Goal: Task Accomplishment & Management: Manage account settings

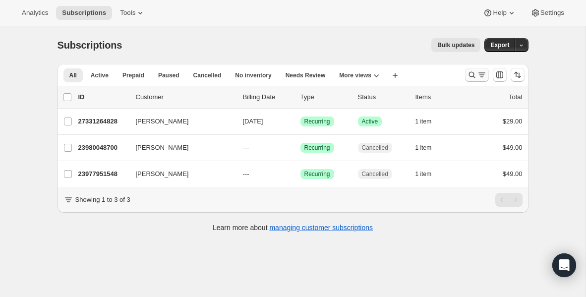
click at [474, 75] on icon "Search and filter results" at bounding box center [472, 75] width 10 height 10
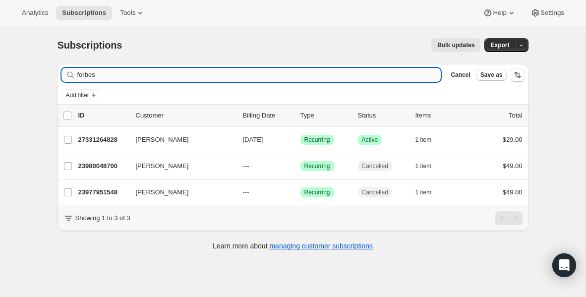
click at [199, 73] on input "forbes" at bounding box center [259, 75] width 364 height 14
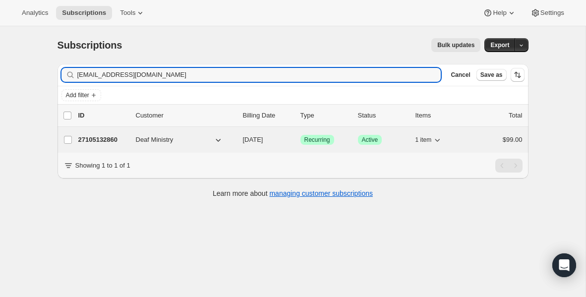
type input "[EMAIL_ADDRESS][DOMAIN_NAME]"
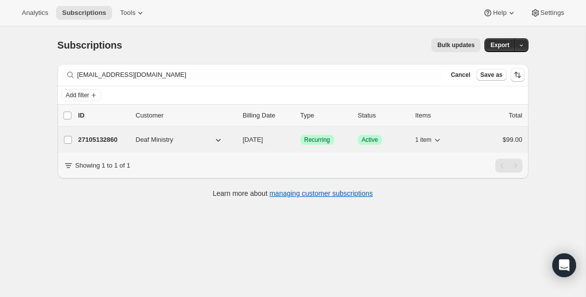
click at [103, 142] on p "27105132860" at bounding box center [103, 140] width 50 height 10
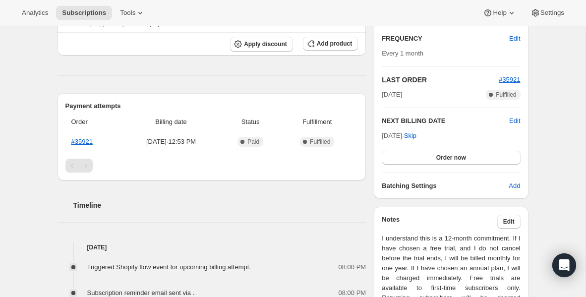
scroll to position [180, 0]
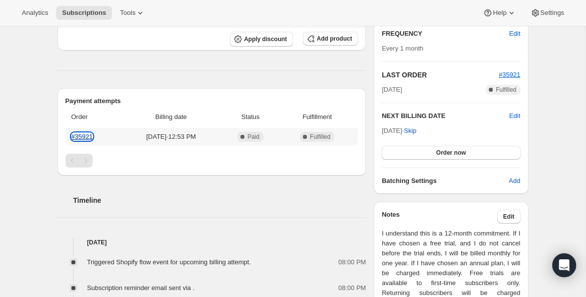
click at [81, 137] on link "#35921" at bounding box center [81, 136] width 21 height 7
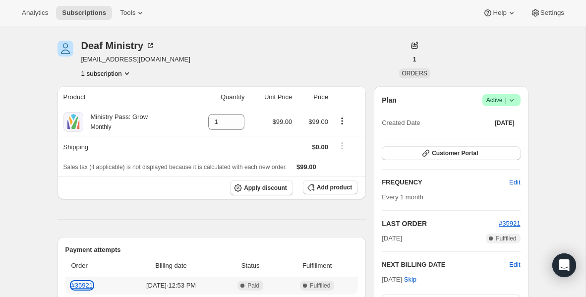
scroll to position [0, 0]
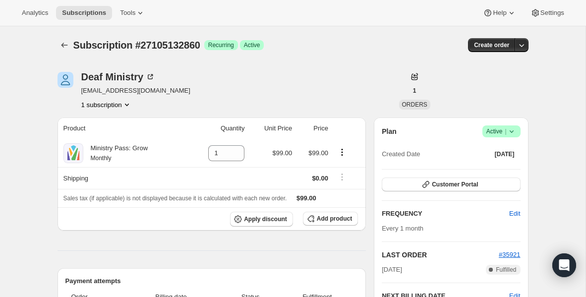
click at [507, 132] on icon at bounding box center [512, 131] width 10 height 10
click at [495, 172] on span "Cancel subscription" at bounding box center [499, 168] width 56 height 10
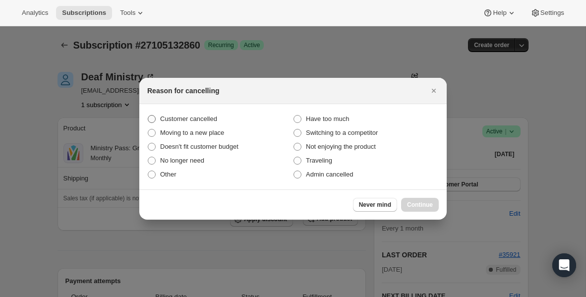
click at [205, 119] on span "Customer cancelled" at bounding box center [188, 118] width 57 height 7
click at [148, 116] on input "Customer cancelled" at bounding box center [148, 115] width 0 height 0
radio input "true"
click at [425, 205] on span "Continue" at bounding box center [420, 205] width 26 height 8
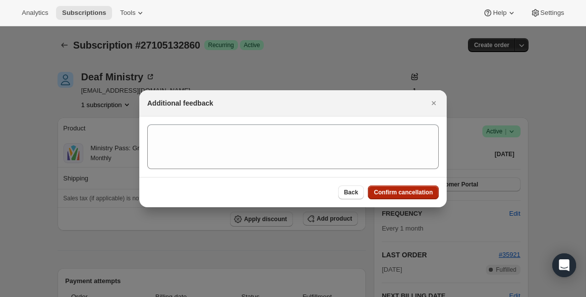
click at [415, 196] on button "Confirm cancellation" at bounding box center [403, 193] width 71 height 14
